Goal: Information Seeking & Learning: Learn about a topic

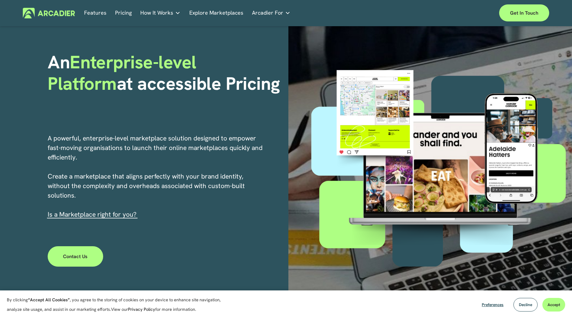
scroll to position [36, 0]
click at [124, 15] on link "Pricing" at bounding box center [123, 13] width 17 height 11
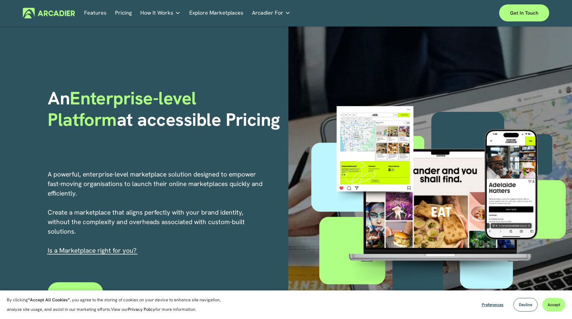
click at [118, 16] on link "Pricing" at bounding box center [123, 13] width 17 height 11
